Goal: Check status: Check status

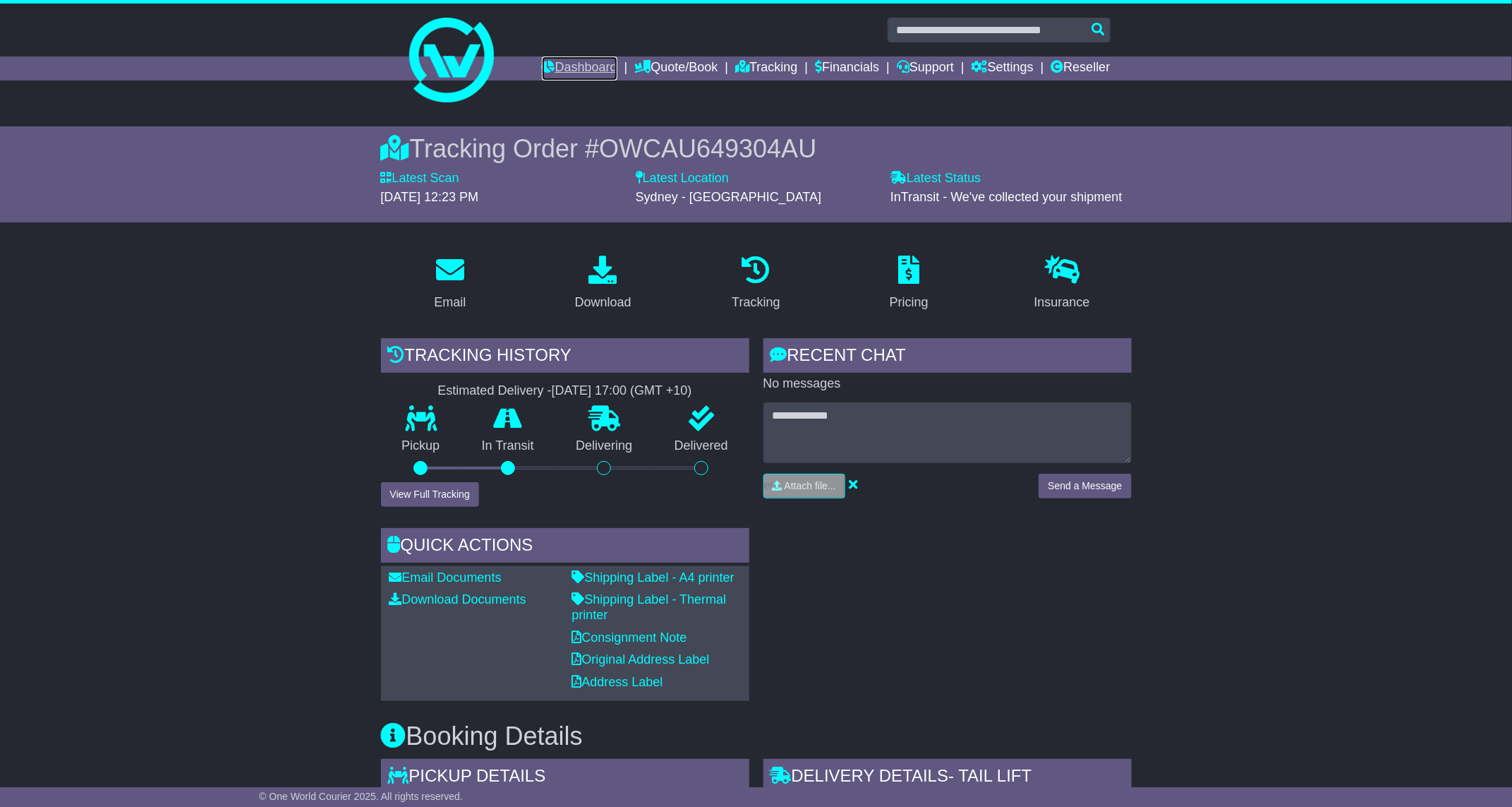
click at [556, 73] on link "Dashboard" at bounding box center [579, 68] width 76 height 24
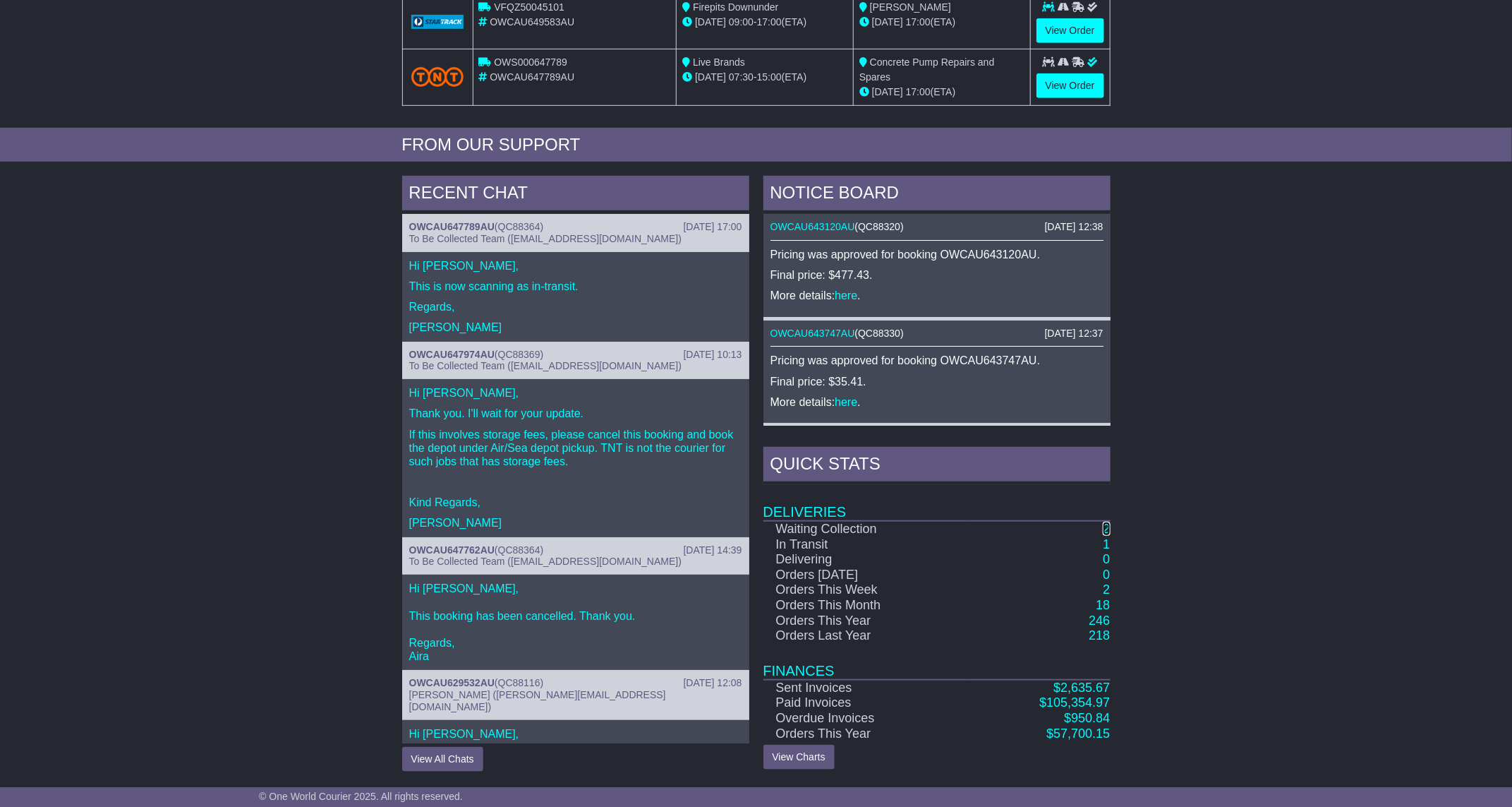
click at [1105, 530] on link "2" at bounding box center [1105, 528] width 7 height 14
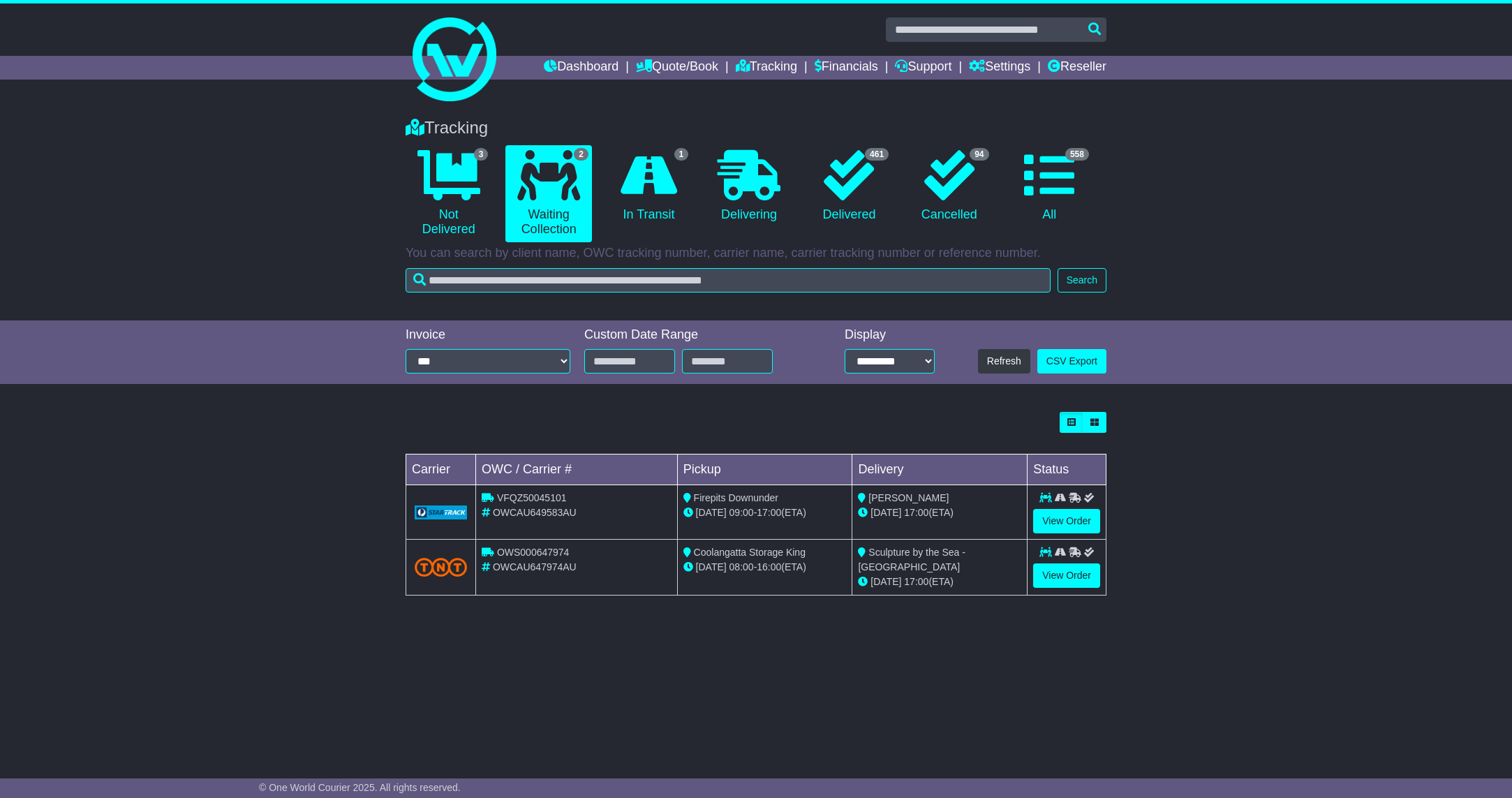
drag, startPoint x: 250, startPoint y: 666, endPoint x: 222, endPoint y: 666, distance: 28.0
click at [248, 666] on div "Tracking 3 Not Delivered 2 Waiting Collection 1 In Transit 0 Delivering 461 94" at bounding box center [756, 430] width 1512 height 652
click at [681, 196] on link "1 In Transit" at bounding box center [648, 186] width 85 height 83
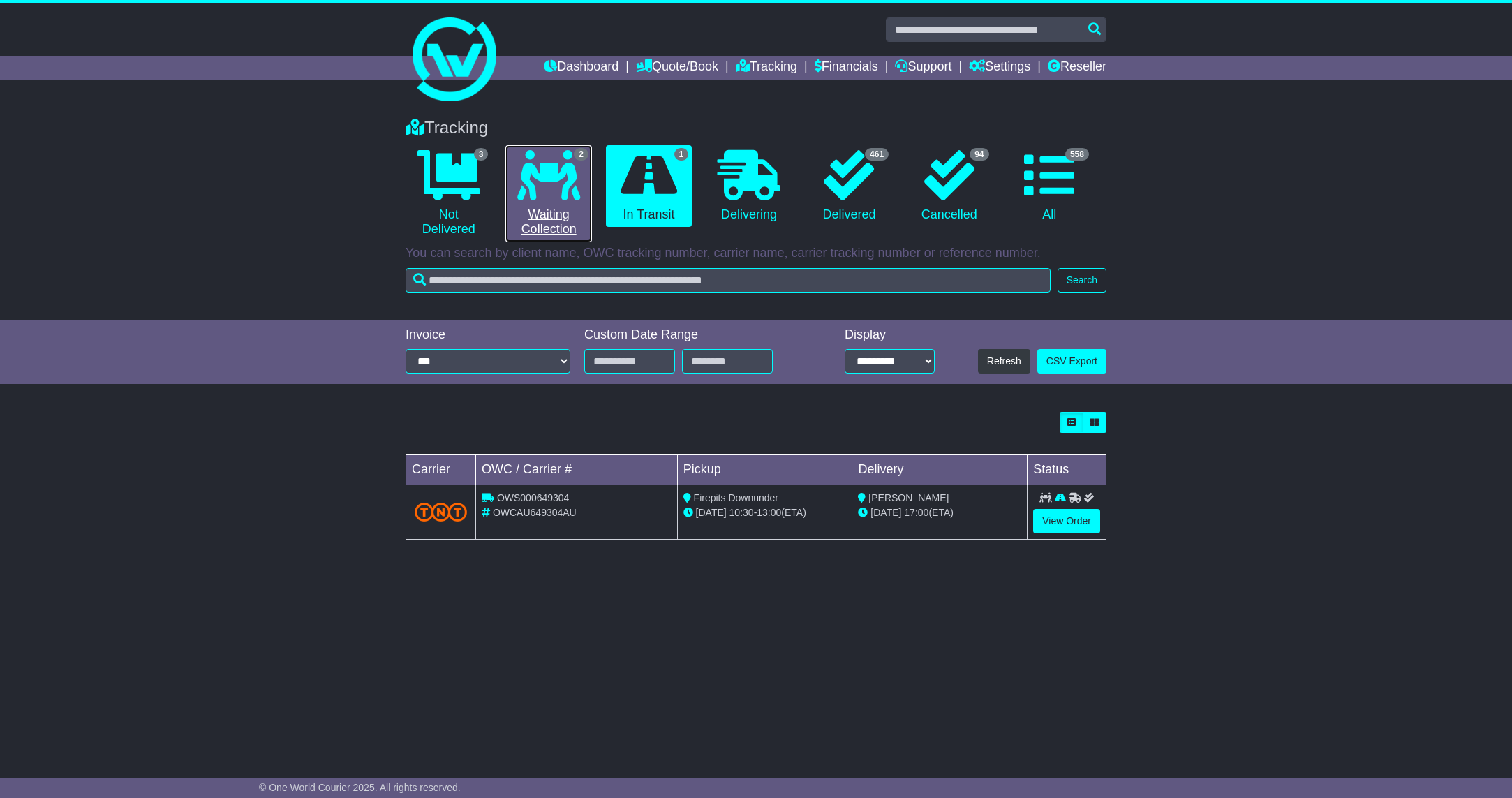
click at [539, 206] on link "2 Waiting Collection" at bounding box center [548, 194] width 85 height 97
